Goal: Information Seeking & Learning: Learn about a topic

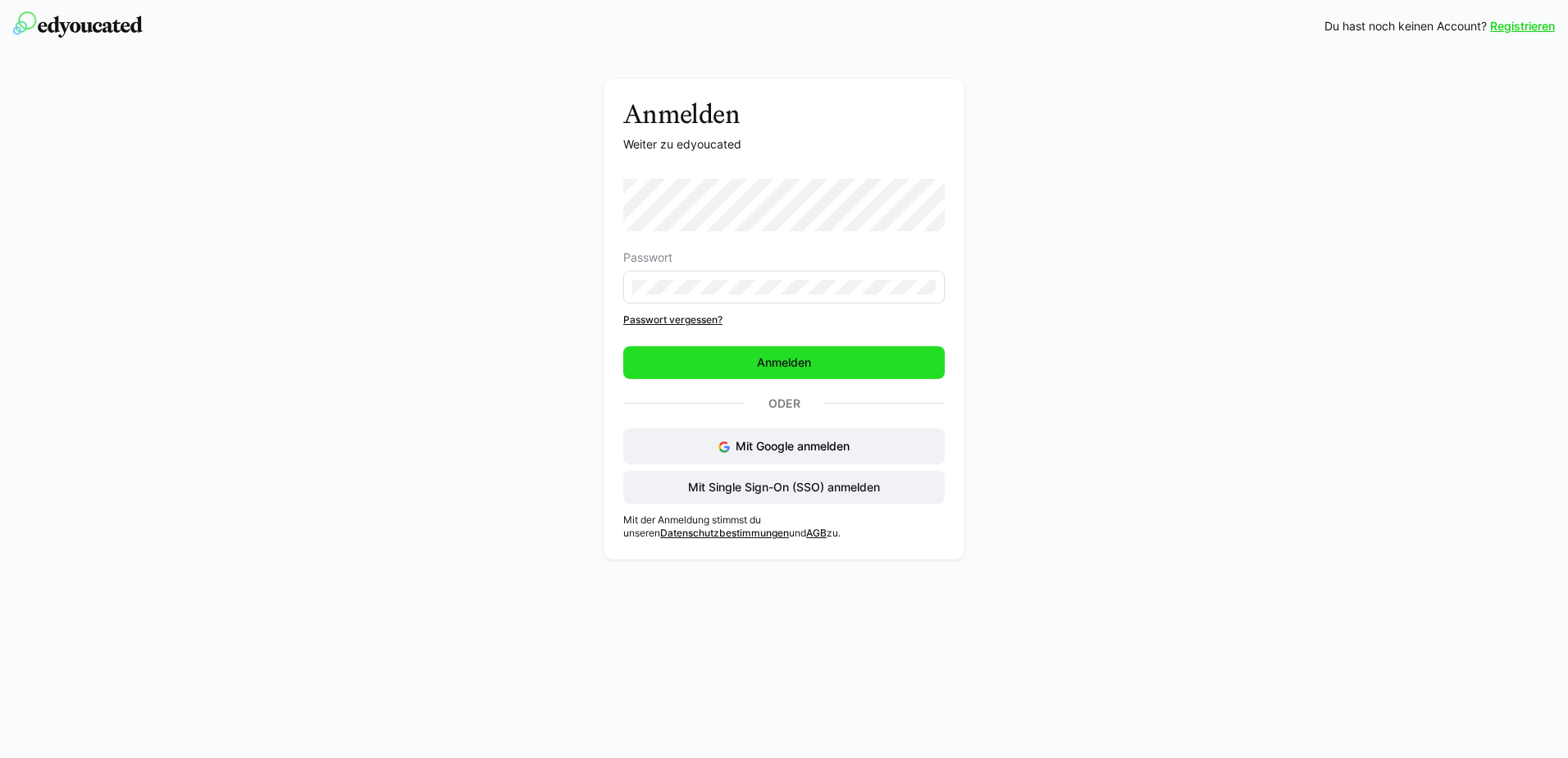
click at [768, 361] on span "Anmelden" at bounding box center [784, 363] width 59 height 16
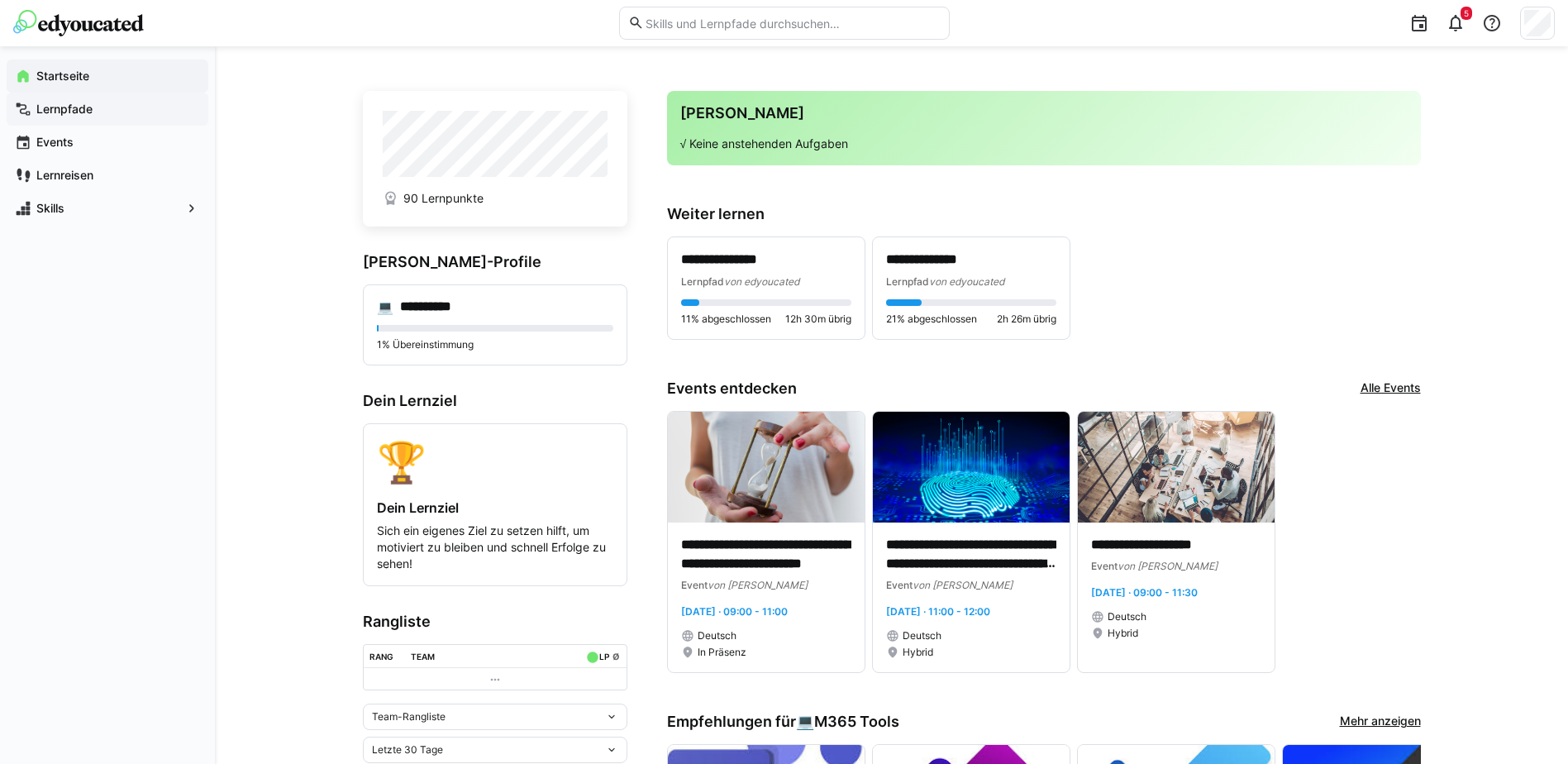
click at [0, 0] on app-navigation-label "Lernpfade" at bounding box center [0, 0] width 0 height 0
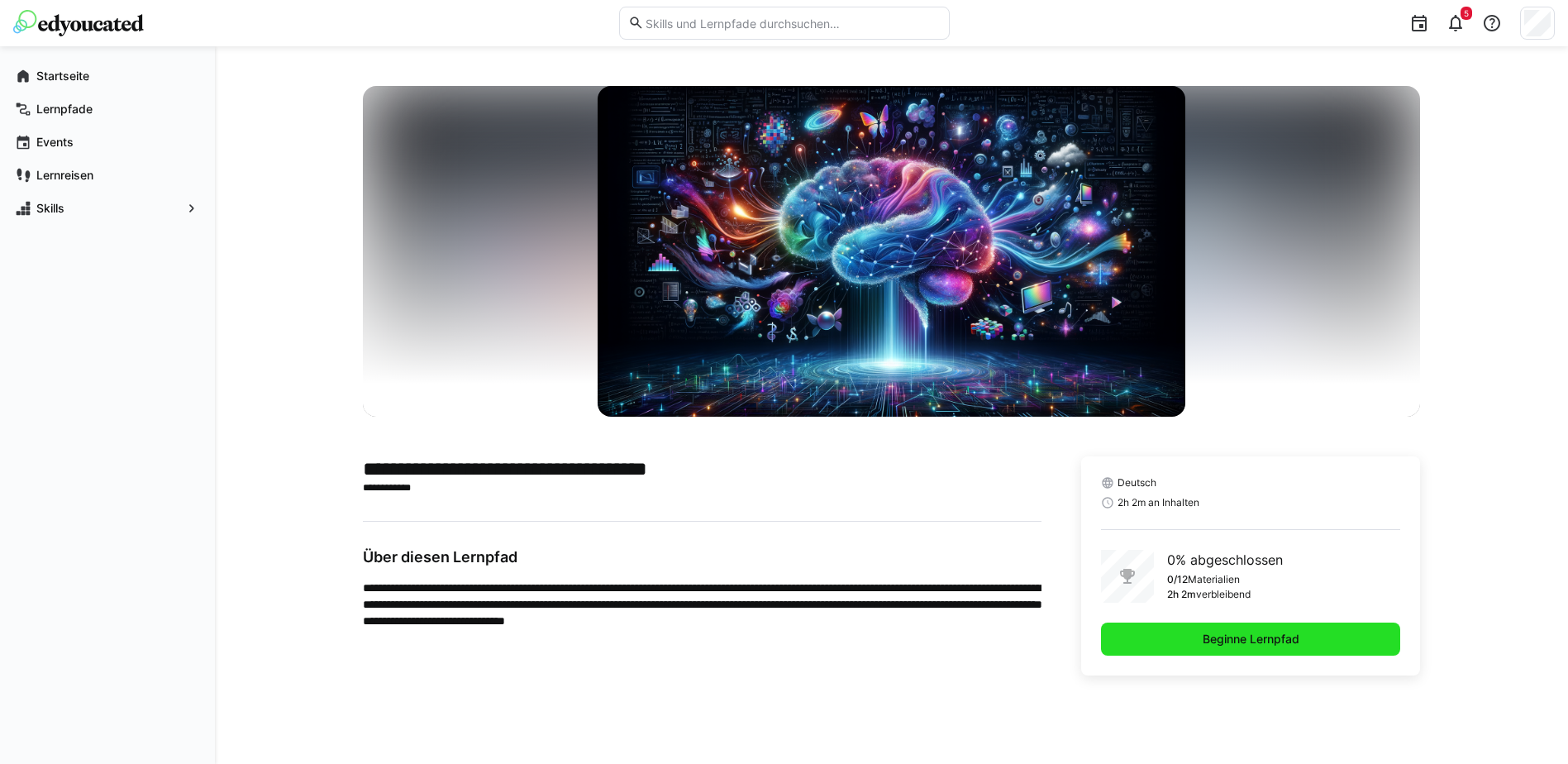
click at [1284, 644] on span "Beginne Lernpfad" at bounding box center [1251, 640] width 102 height 17
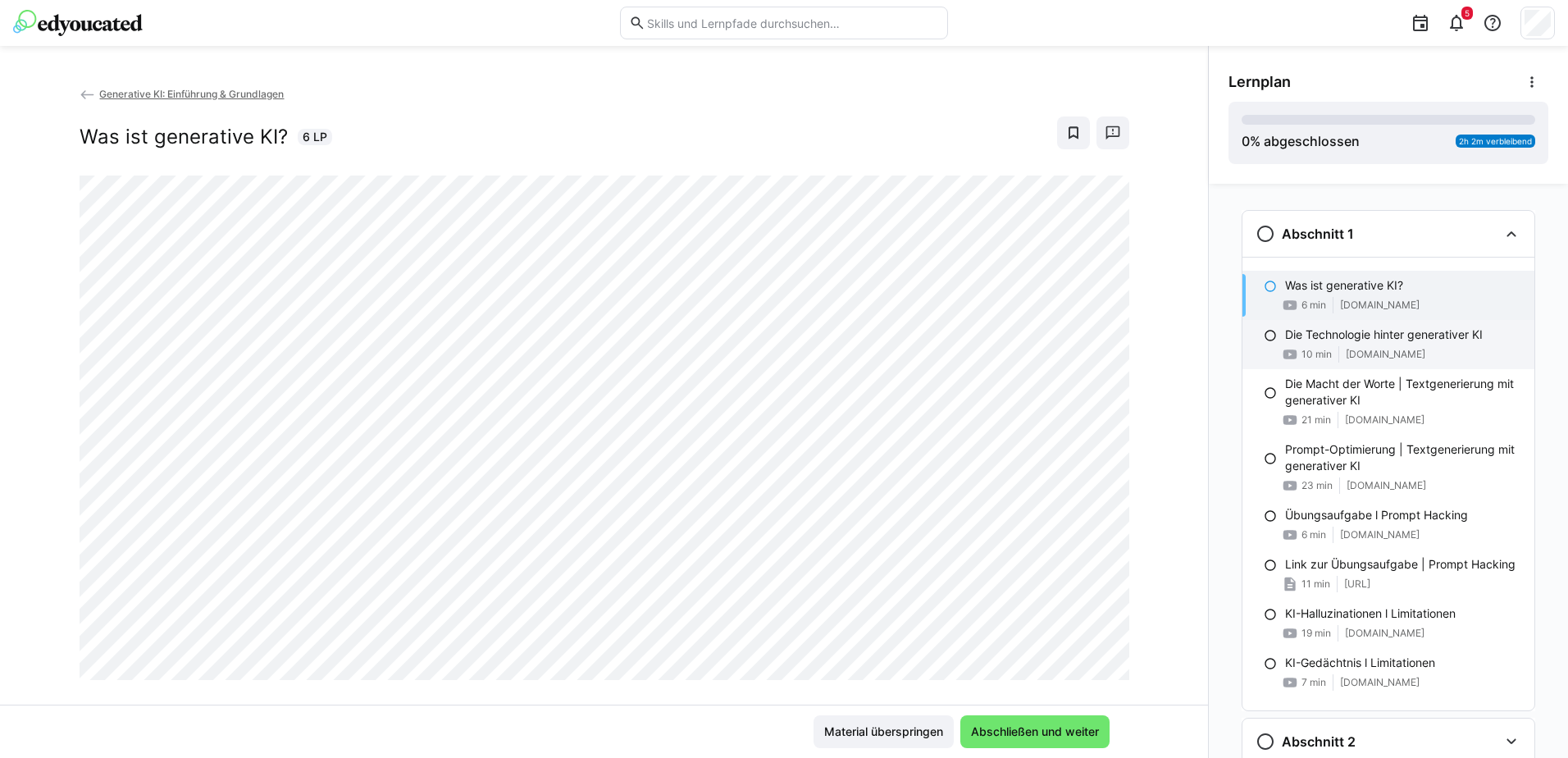
scroll to position [58, 0]
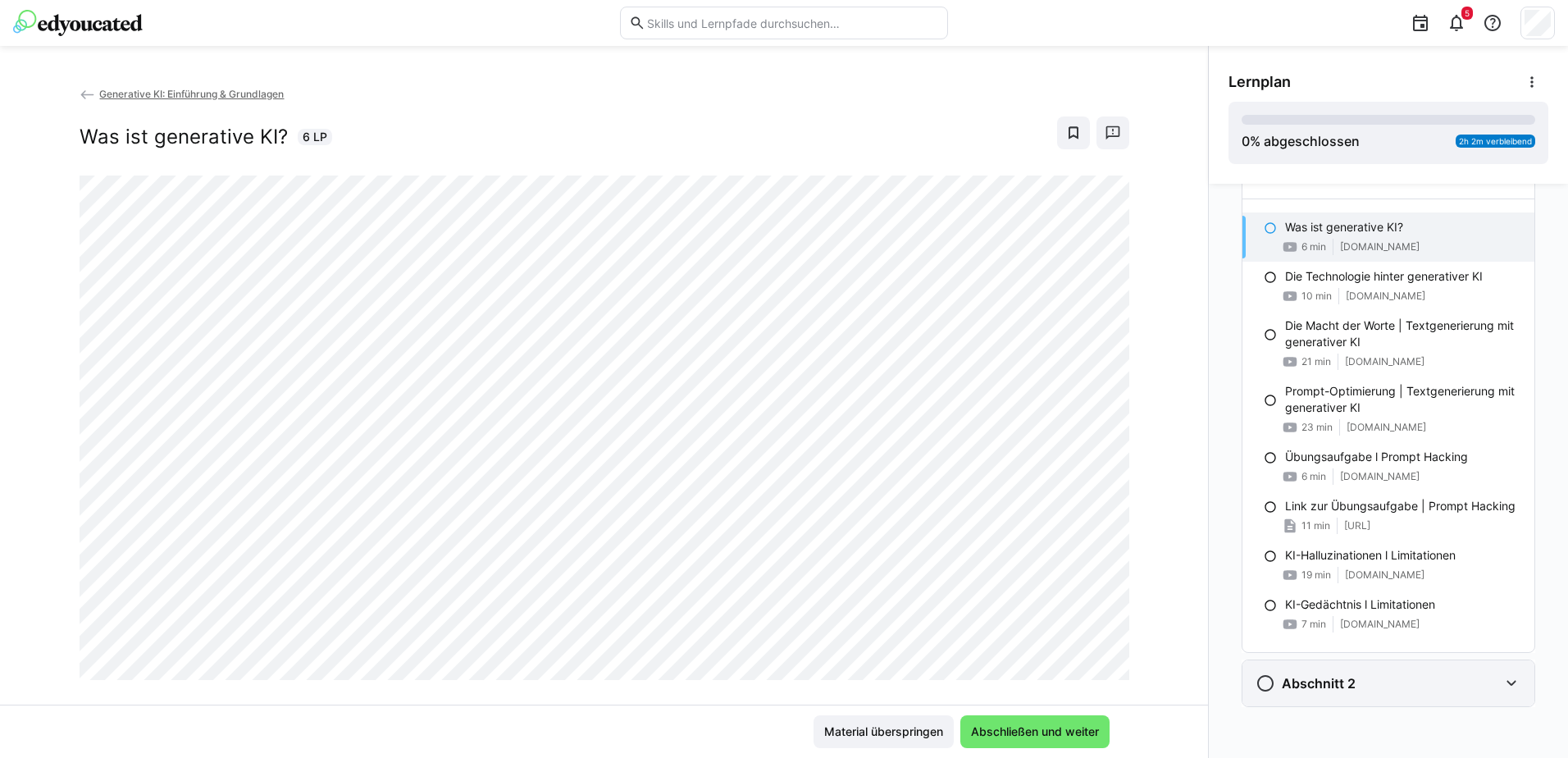
click at [1508, 686] on eds-icon at bounding box center [1512, 684] width 20 height 20
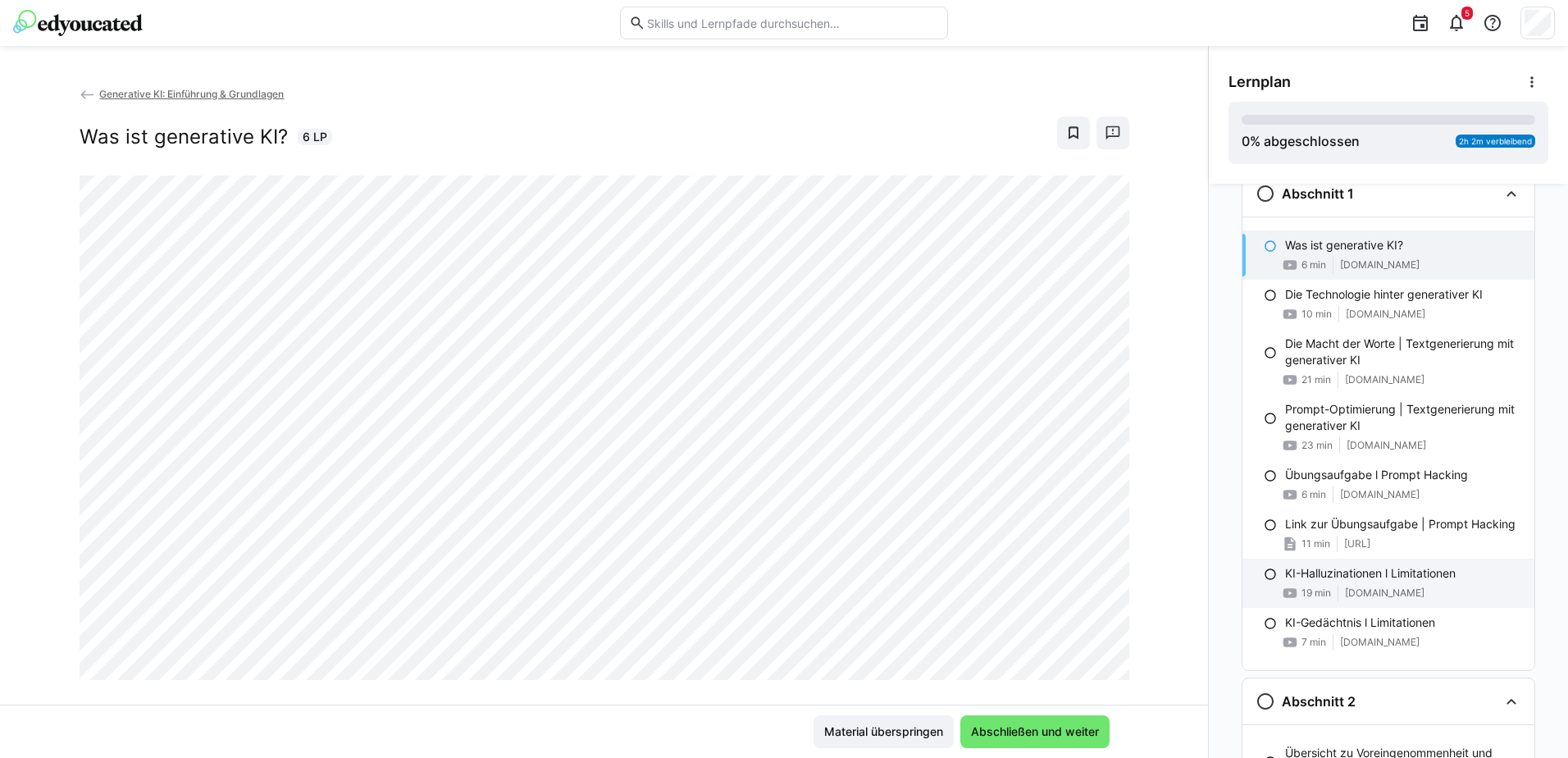
scroll to position [0, 0]
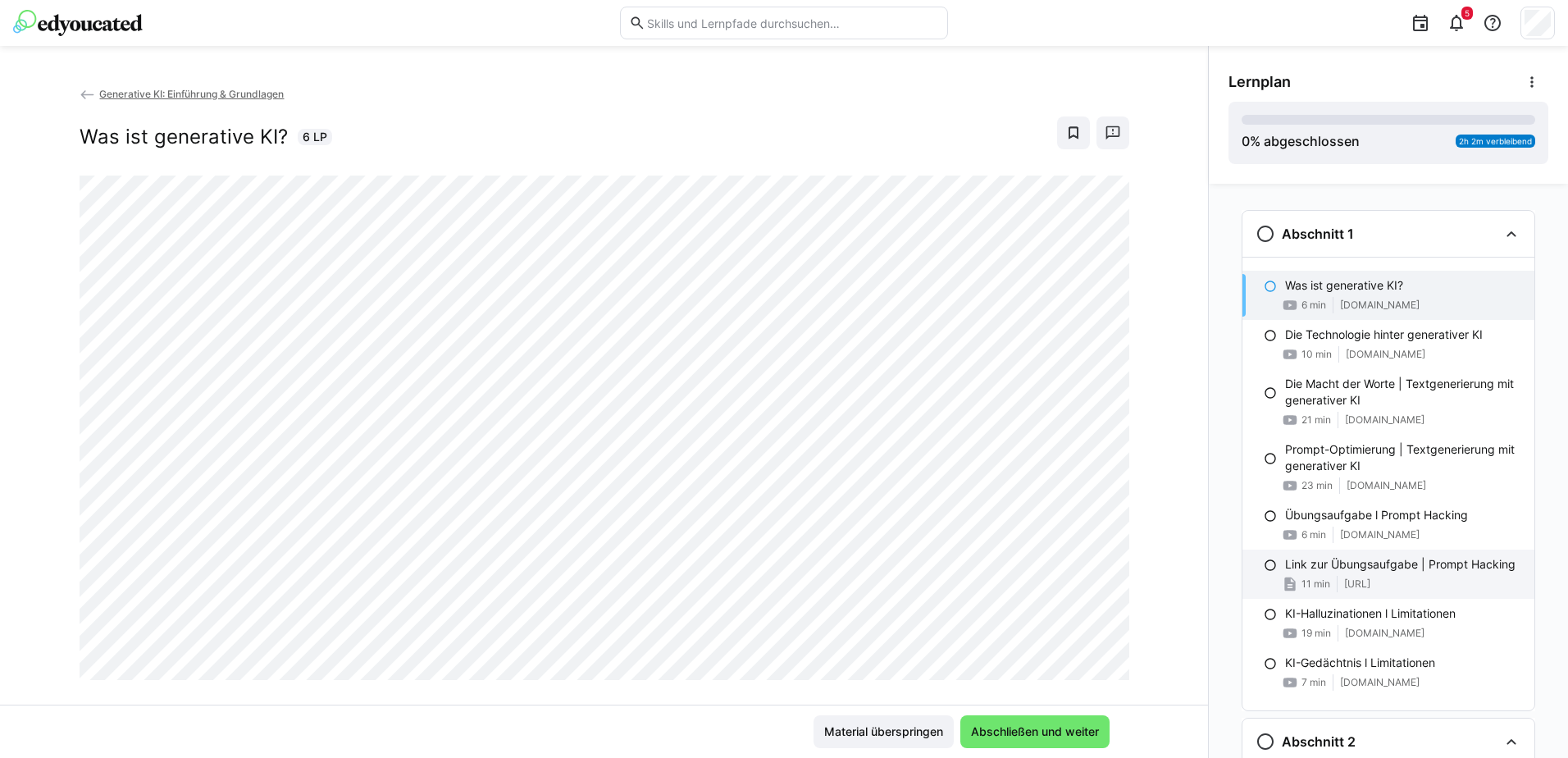
click at [1371, 569] on p "Link zur Übungsaufgabe | Prompt Hacking" at bounding box center [1400, 565] width 230 height 16
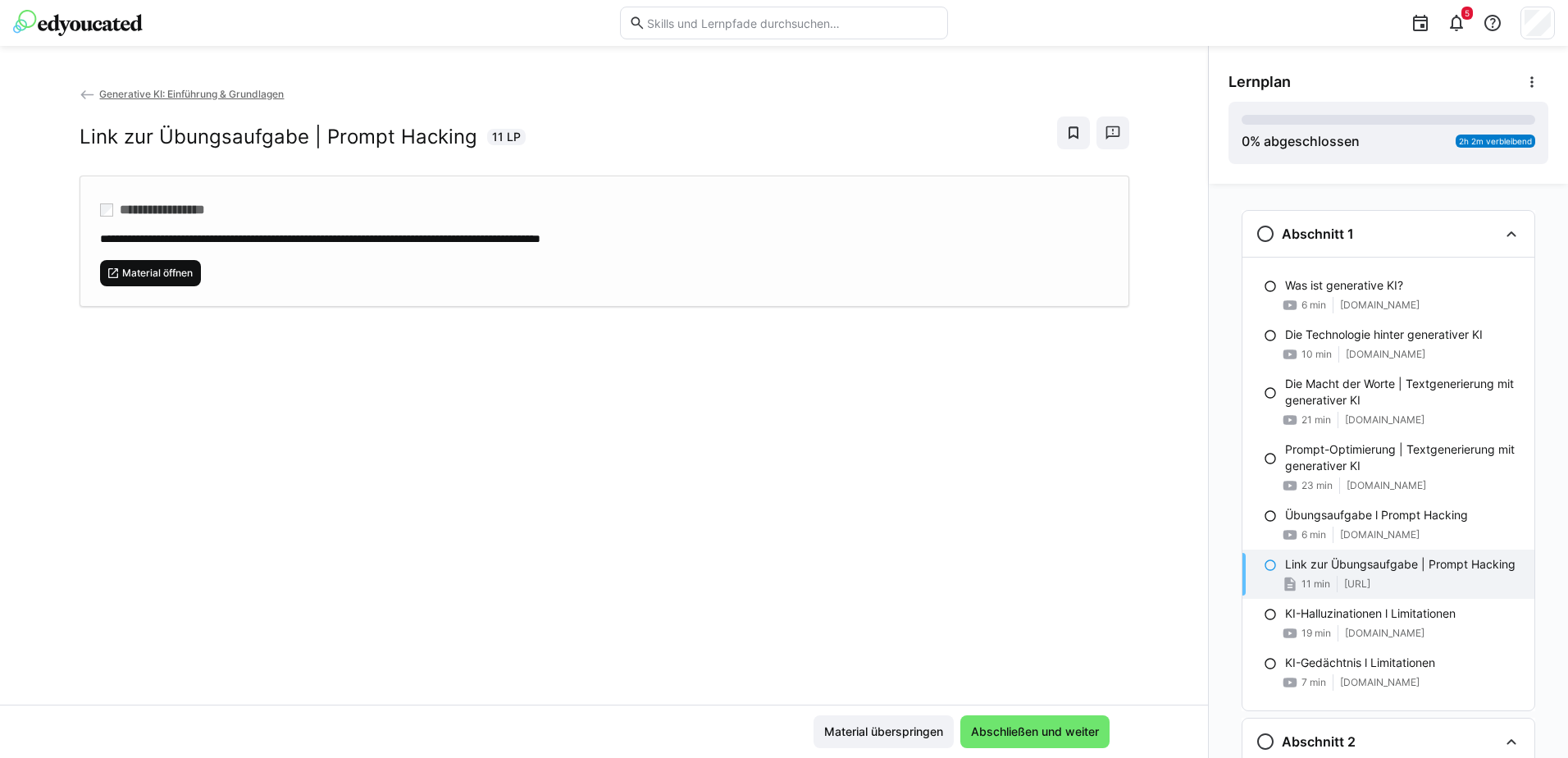
click at [160, 276] on span "Material öffnen" at bounding box center [158, 273] width 74 height 13
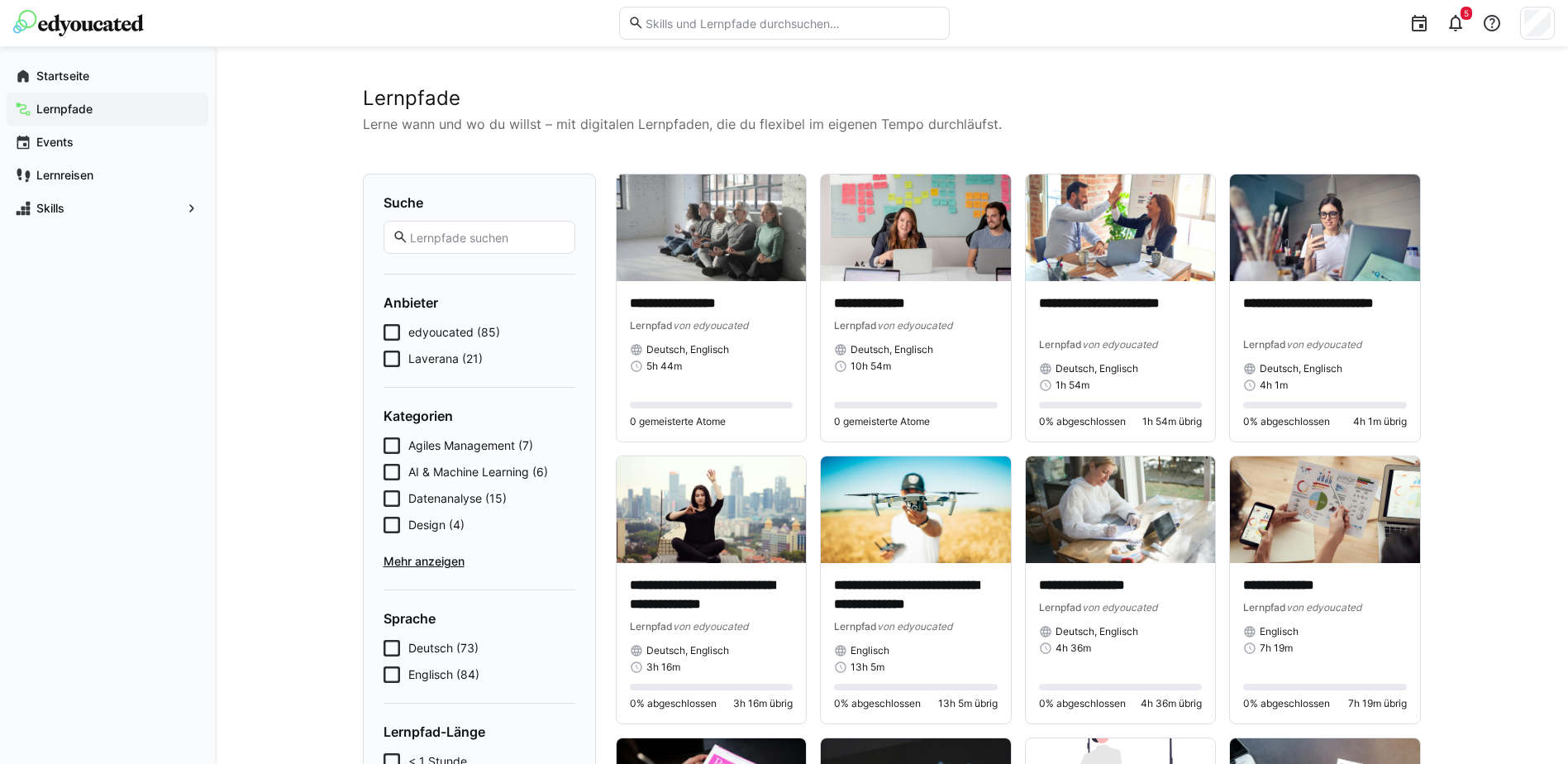
click at [391, 356] on icon at bounding box center [392, 359] width 17 height 17
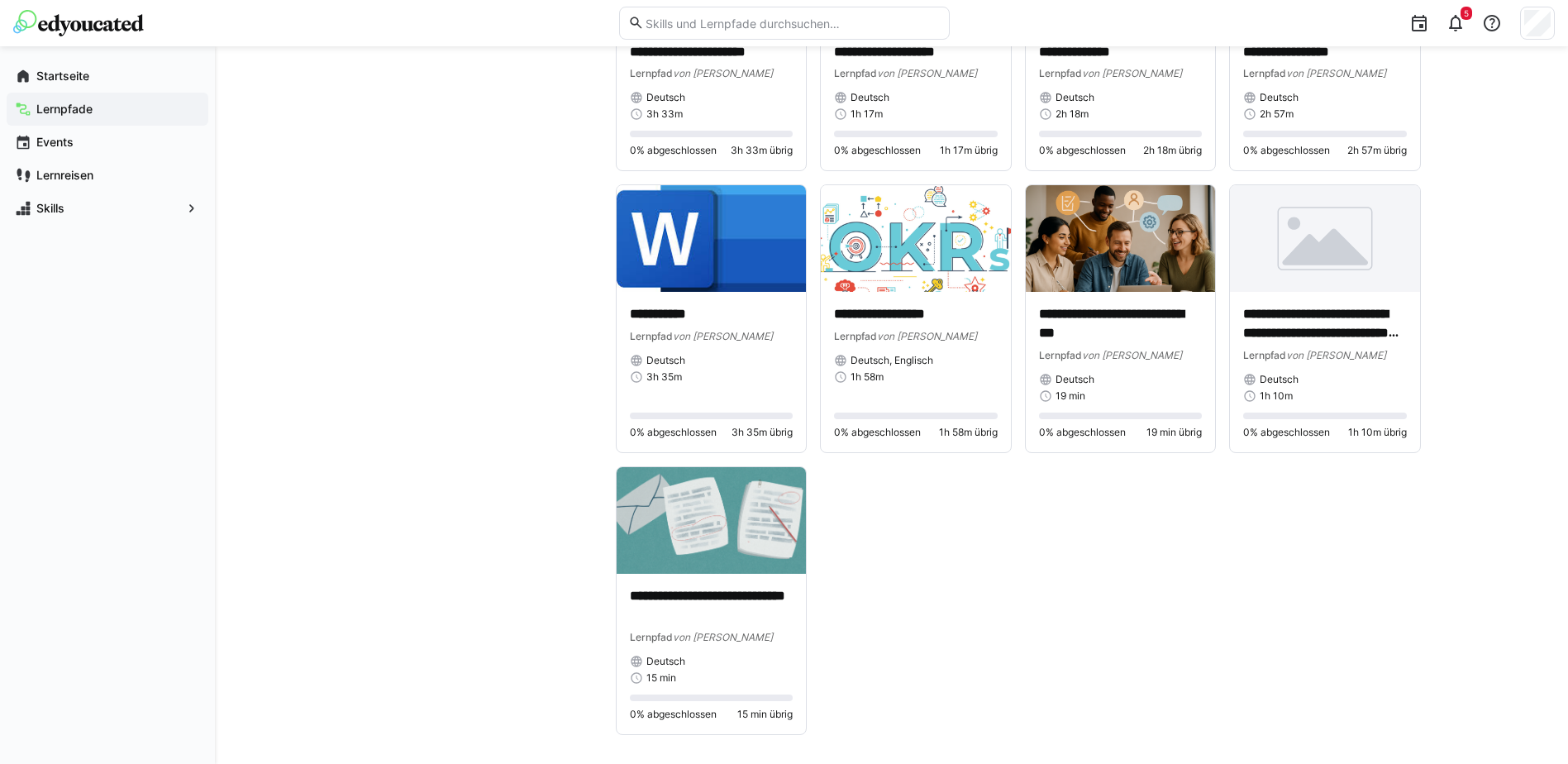
scroll to position [1090, 0]
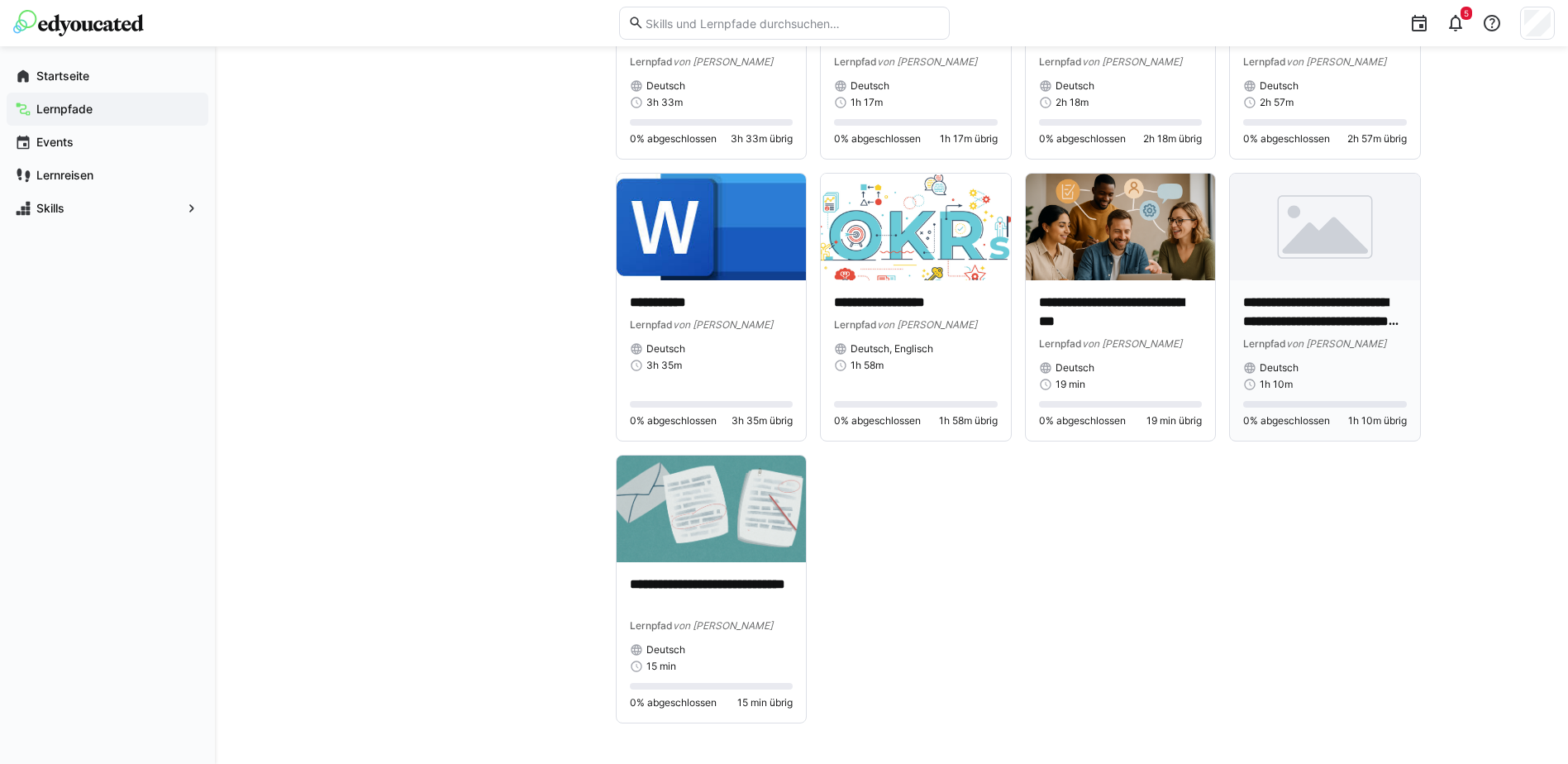
click at [1303, 270] on img at bounding box center [1325, 226] width 190 height 107
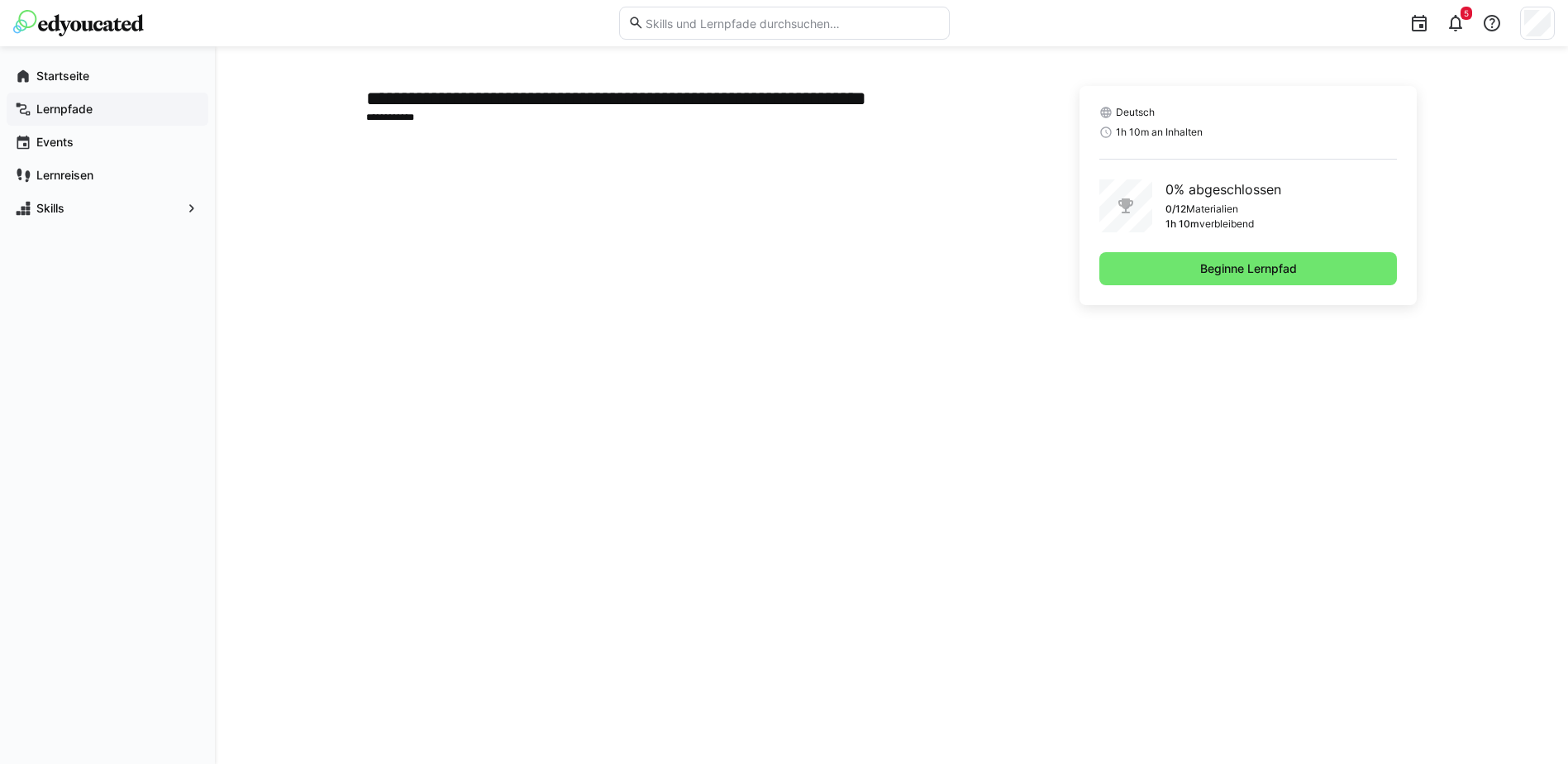
click at [0, 0] on app-navigation-label "Lernpfade" at bounding box center [0, 0] width 0 height 0
